Goal: Task Accomplishment & Management: Manage account settings

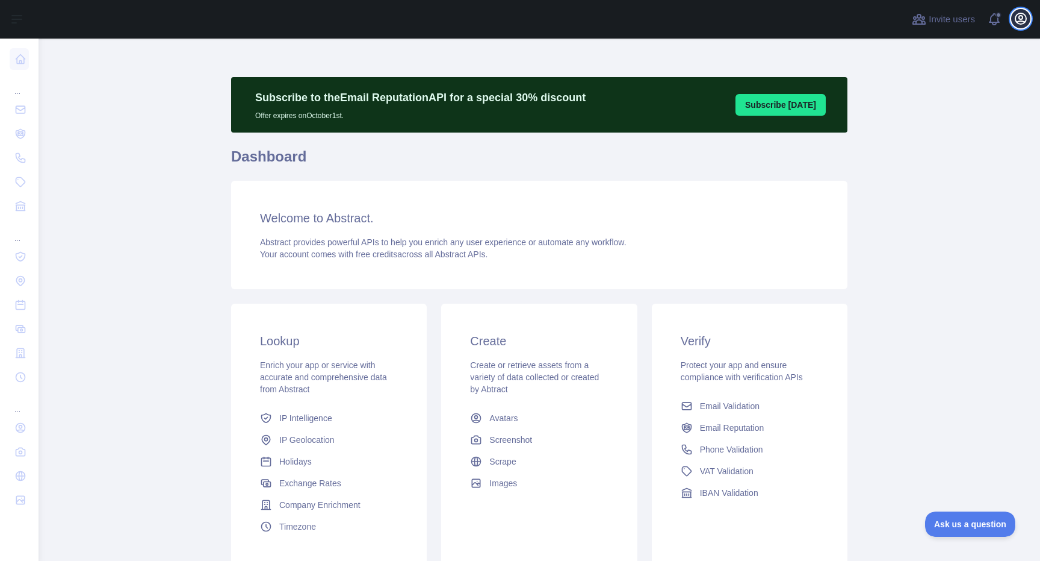
click at [1021, 21] on icon "button" at bounding box center [1021, 18] width 11 height 11
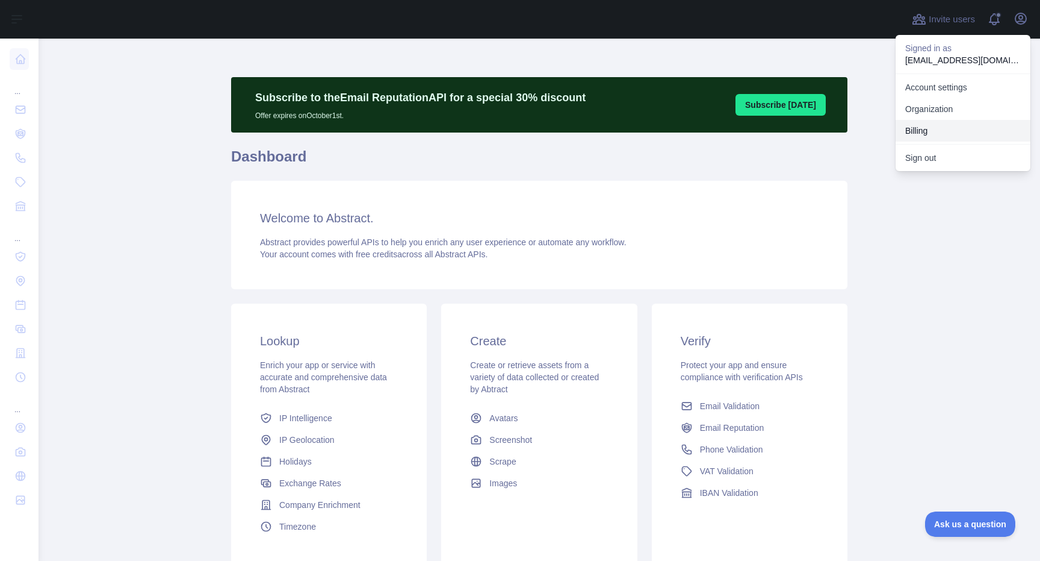
click at [949, 126] on button "Billing" at bounding box center [963, 131] width 135 height 22
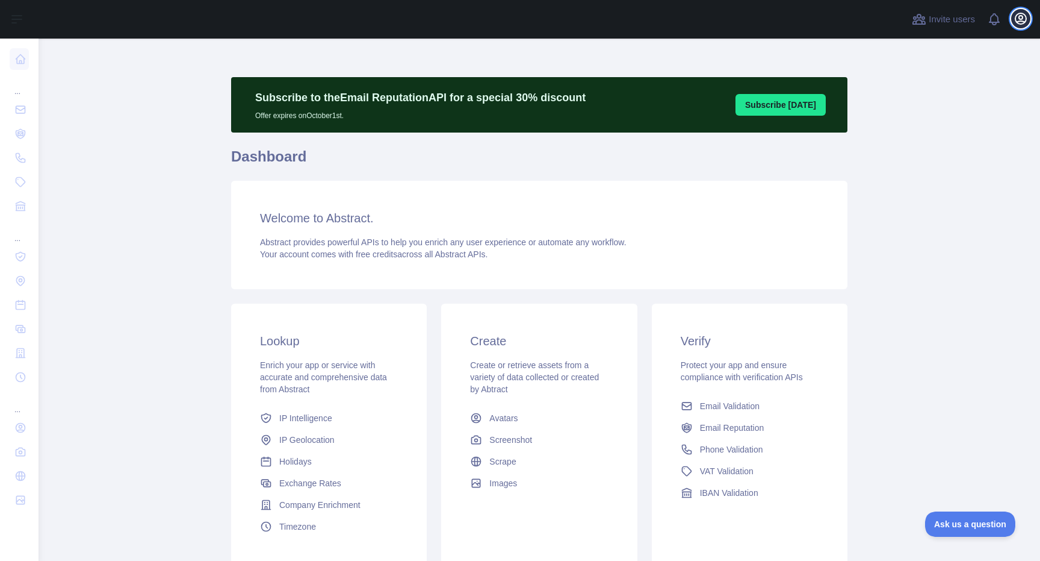
click at [1027, 23] on icon "button" at bounding box center [1021, 18] width 14 height 14
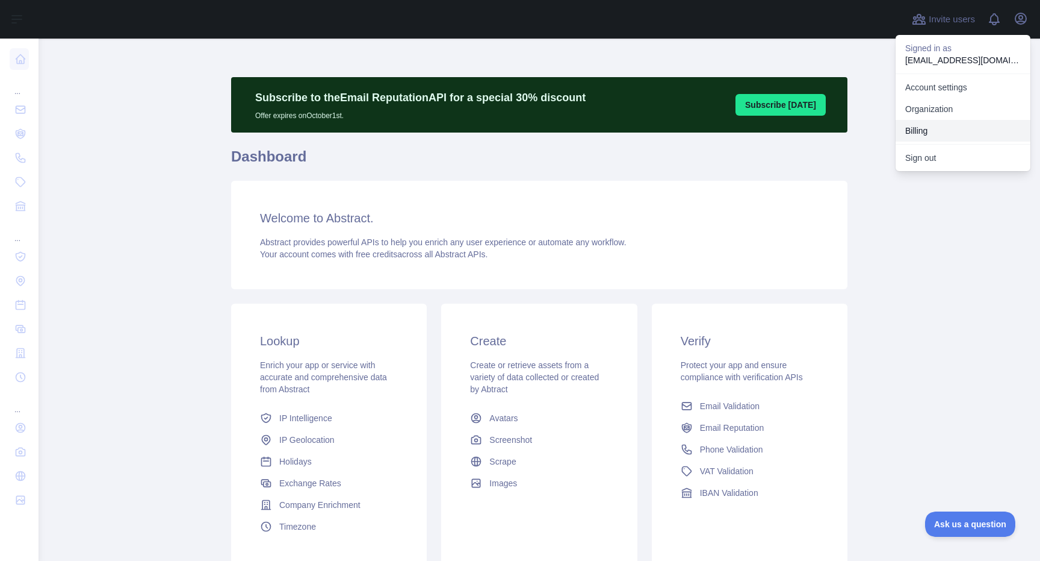
click at [944, 128] on button "Billing" at bounding box center [963, 131] width 135 height 22
